Goal: Navigation & Orientation: Find specific page/section

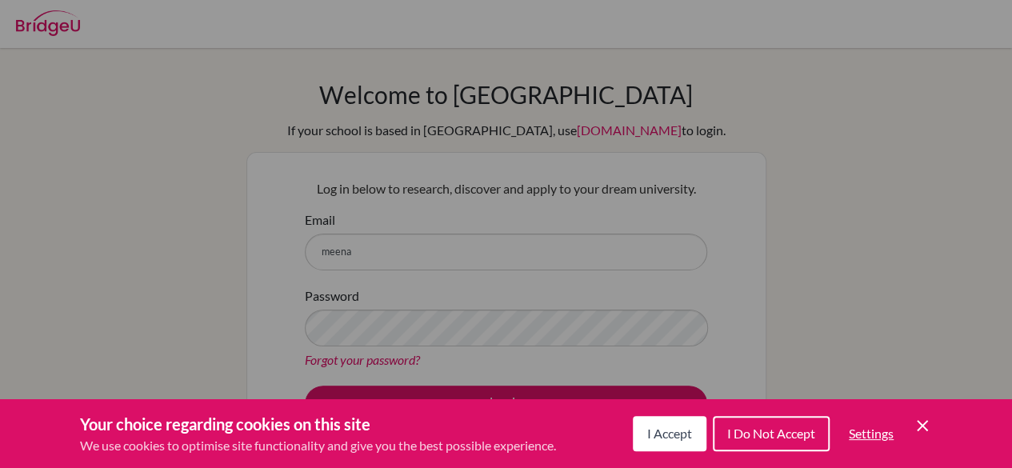
click at [669, 426] on span "I Accept" at bounding box center [669, 433] width 45 height 15
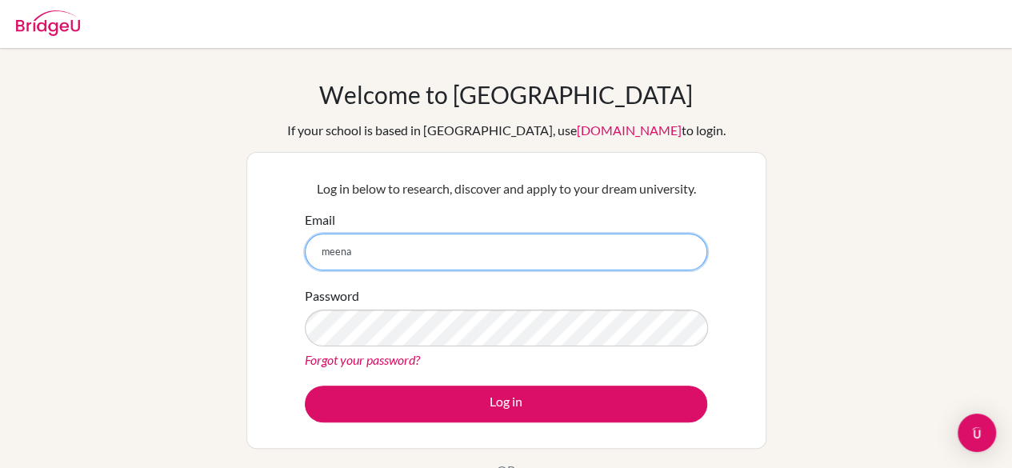
click at [376, 249] on input "meena" at bounding box center [506, 252] width 402 height 37
type input "meenakshim@rafflesis.com"
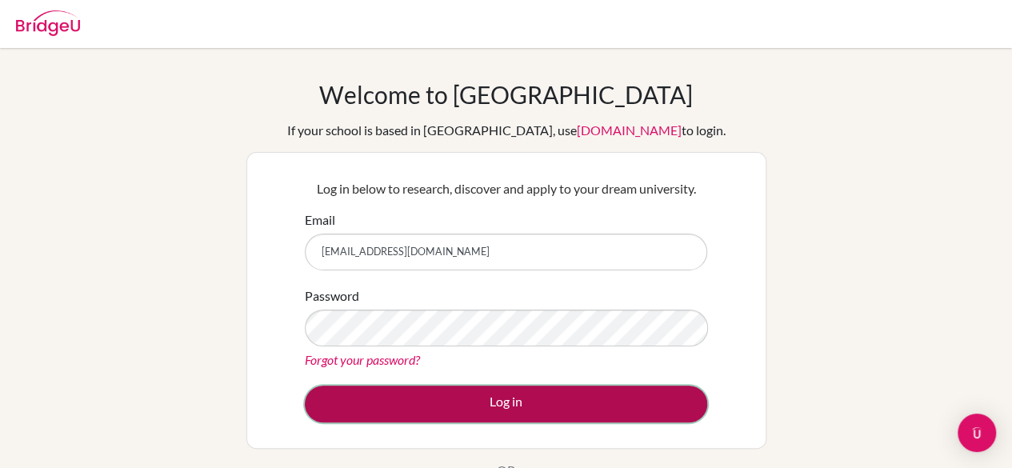
click at [457, 402] on button "Log in" at bounding box center [506, 404] width 402 height 37
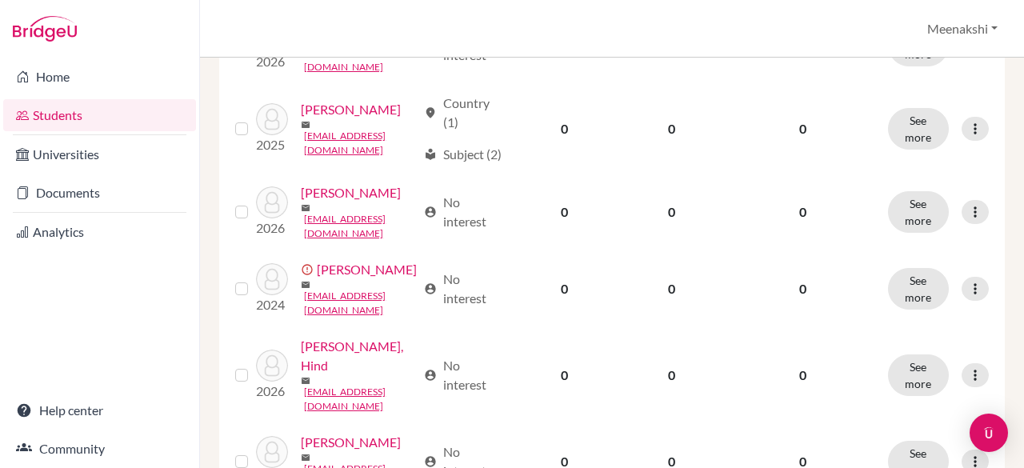
scroll to position [949, 0]
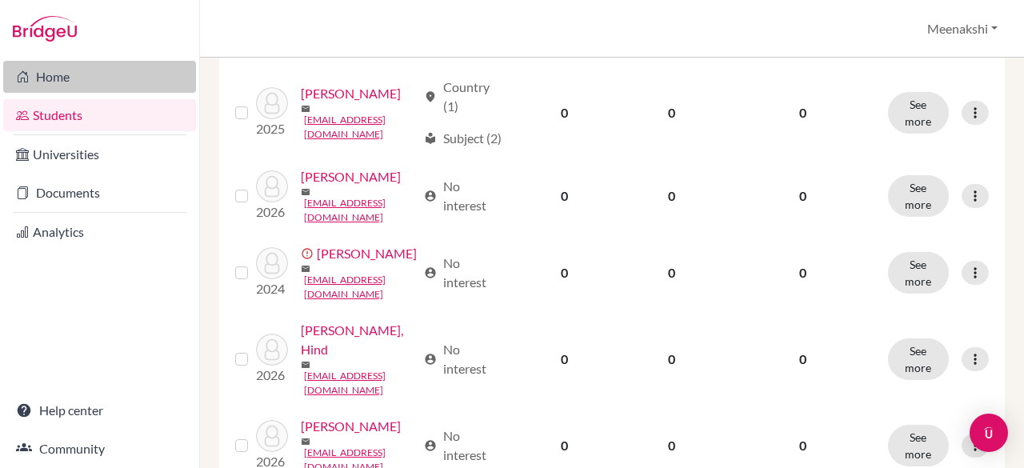
click at [60, 78] on link "Home" at bounding box center [99, 77] width 193 height 32
